Goal: Task Accomplishment & Management: Manage account settings

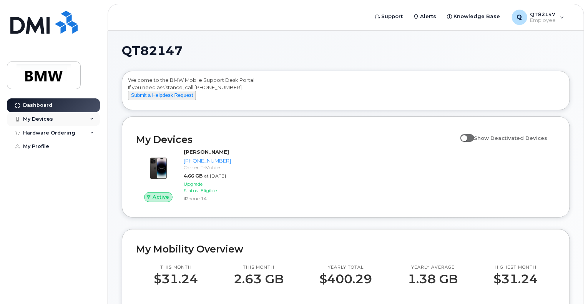
click at [43, 119] on div "My Devices" at bounding box center [38, 119] width 30 height 6
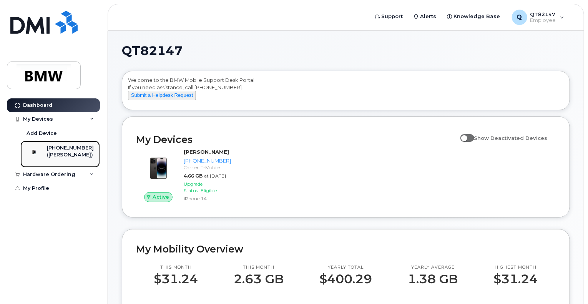
click at [65, 150] on div "[PHONE_NUMBER]" at bounding box center [70, 148] width 47 height 7
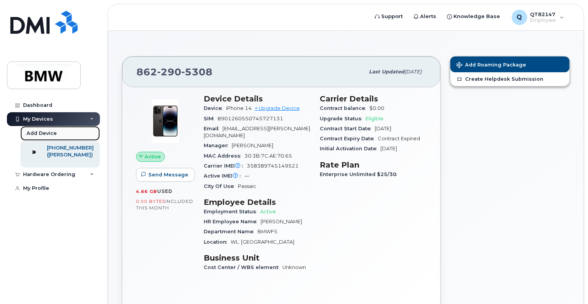
click at [33, 132] on div "Add Device" at bounding box center [42, 133] width 30 height 7
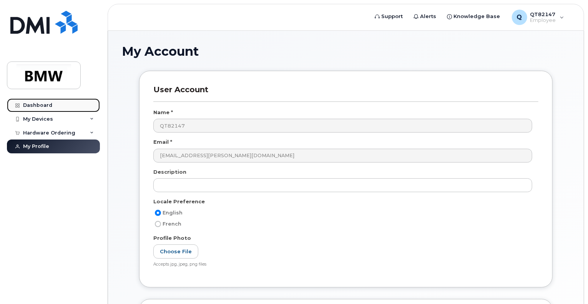
click at [57, 103] on link "Dashboard" at bounding box center [53, 105] width 93 height 14
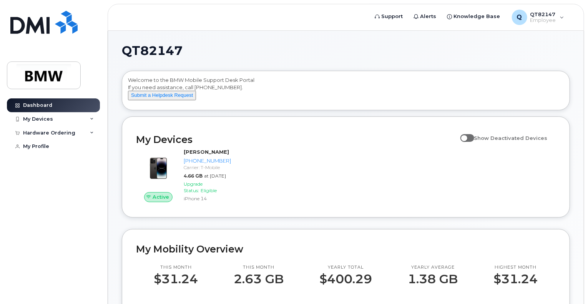
click at [8, 233] on div "Dashboard My Devices Add Device [PHONE_NUMBER] ([PERSON_NAME]) Hardware Orderin…" at bounding box center [54, 195] width 95 height 194
click at [71, 135] on div "Hardware Ordering" at bounding box center [49, 133] width 52 height 6
click at [88, 119] on div "My Devices" at bounding box center [53, 119] width 93 height 14
